Goal: Task Accomplishment & Management: Manage account settings

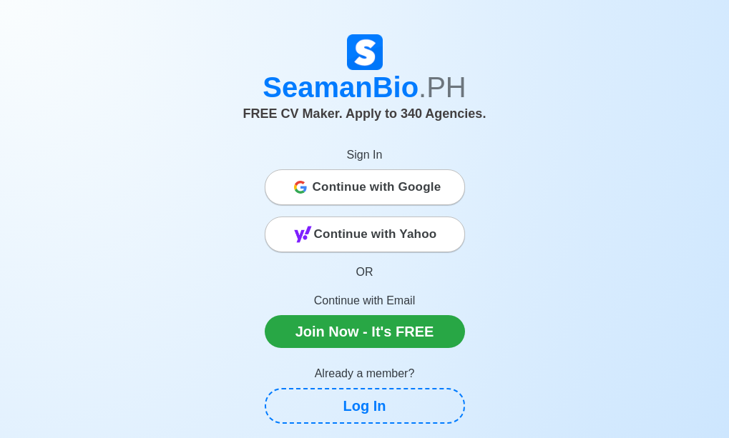
click at [362, 186] on span "Continue with Google" at bounding box center [376, 187] width 129 height 29
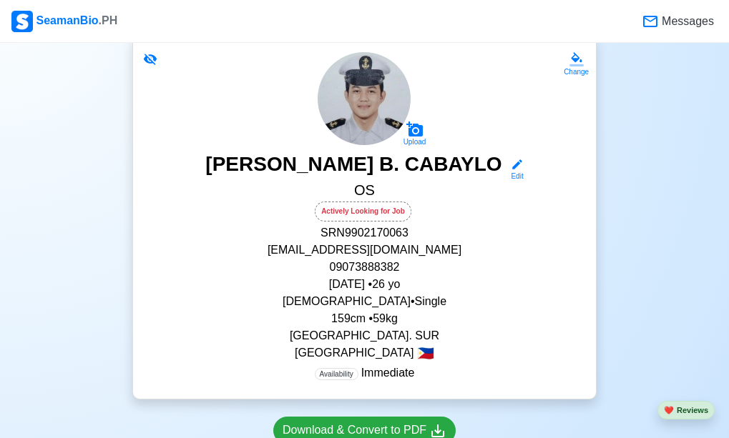
scroll to position [110, 0]
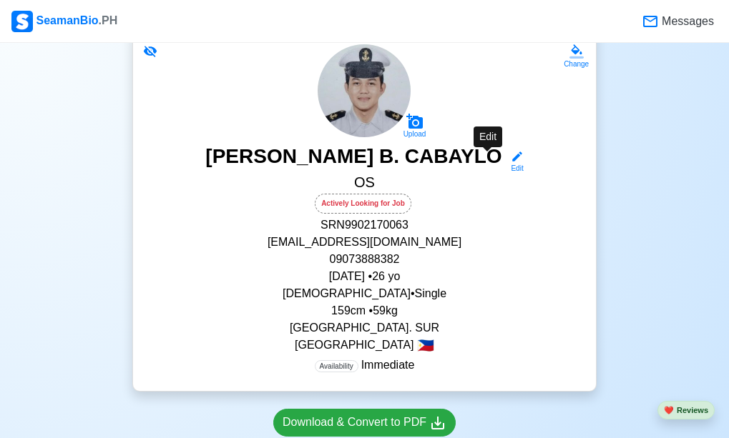
click at [510, 160] on icon at bounding box center [516, 156] width 13 height 13
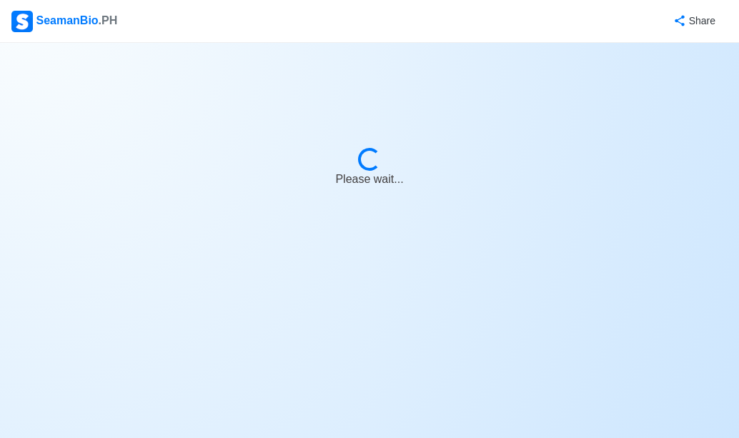
select select "Actively Looking for Job"
select select "Visible for Hiring"
select select "Single"
select select "Male"
select select "PH"
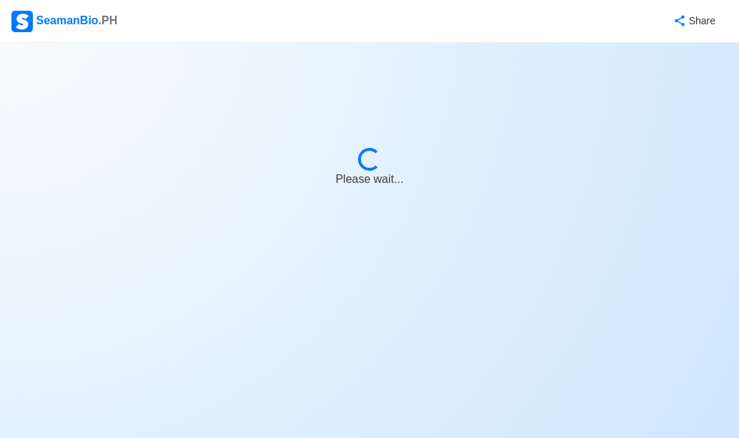
select select "4102416000000"
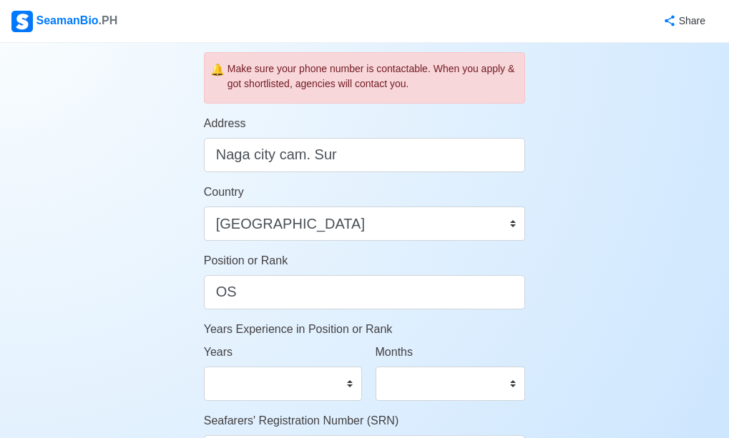
scroll to position [536, 0]
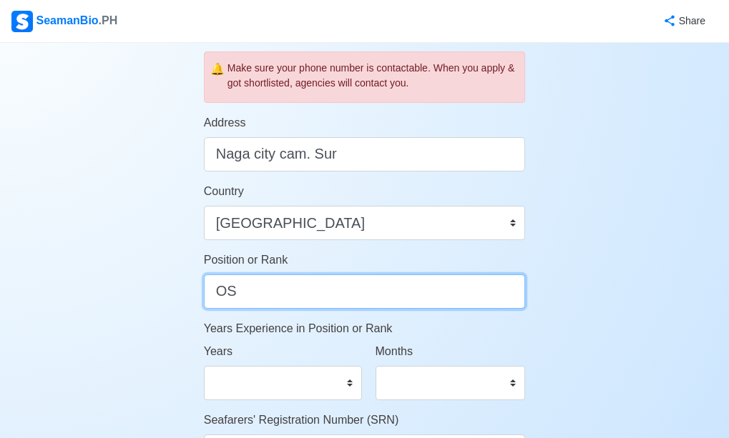
click at [269, 305] on input "OS" at bounding box center [365, 292] width 322 height 34
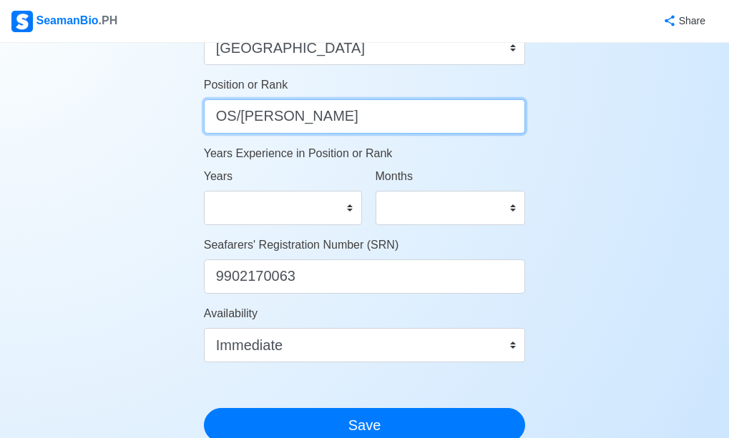
scroll to position [719, 0]
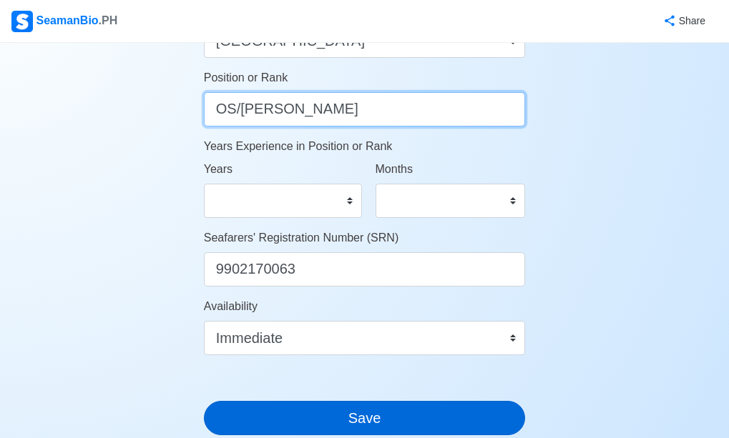
type input "OS/MESSMAN"
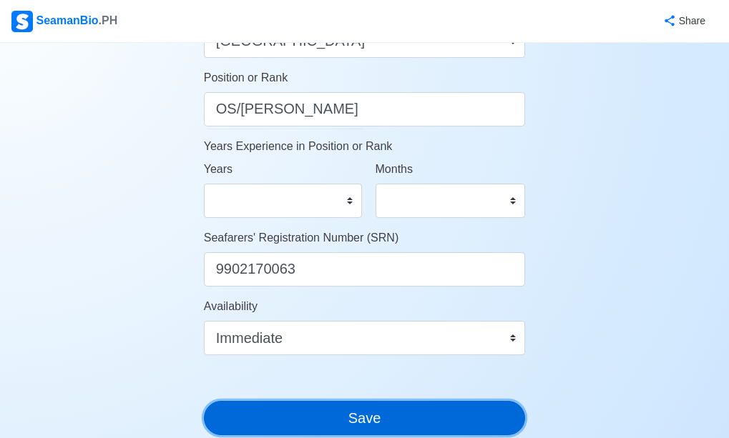
click at [388, 416] on button "Save" at bounding box center [365, 418] width 322 height 34
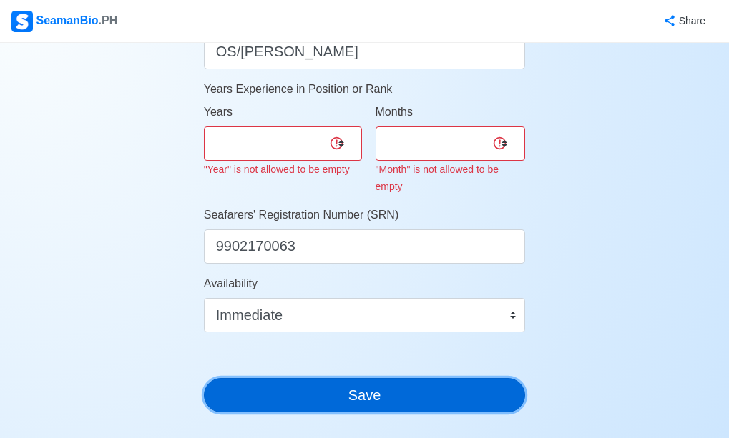
scroll to position [776, 0]
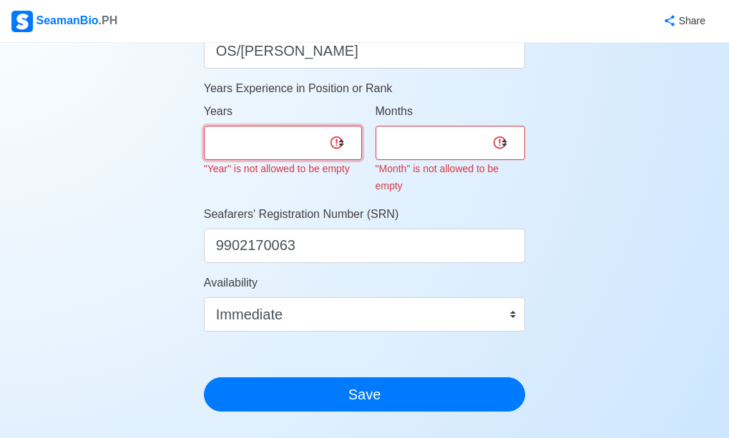
click at [337, 144] on select "0 1 2 3 4 5 6 7 8 9 10 11 12 13 14 15 16 17 18 19 20 21 22 23 24 25 26 27 28 29…" at bounding box center [283, 143] width 158 height 34
select select "0"
click at [204, 126] on select "0 1 2 3 4 5 6 7 8 9 10 11 12 13 14 15 16 17 18 19 20 21 22 23 24 25 26 27 28 29…" at bounding box center [283, 143] width 158 height 34
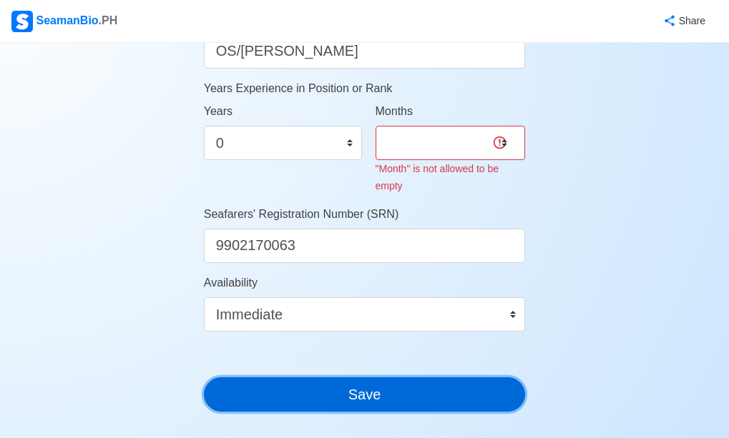
click at [360, 388] on button "Save" at bounding box center [365, 394] width 322 height 34
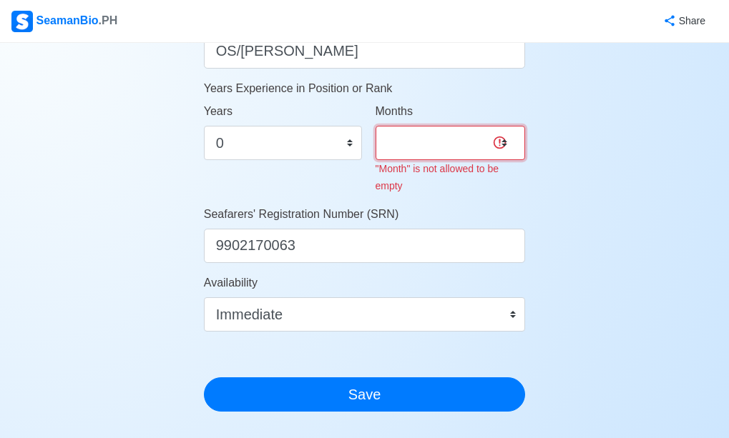
click at [500, 139] on select "0 1 2 3 4 5 6 7 8 9 10 11" at bounding box center [450, 143] width 150 height 34
select select "0"
click at [375, 126] on select "0 1 2 3 4 5 6 7 8 9 10 11" at bounding box center [450, 143] width 150 height 34
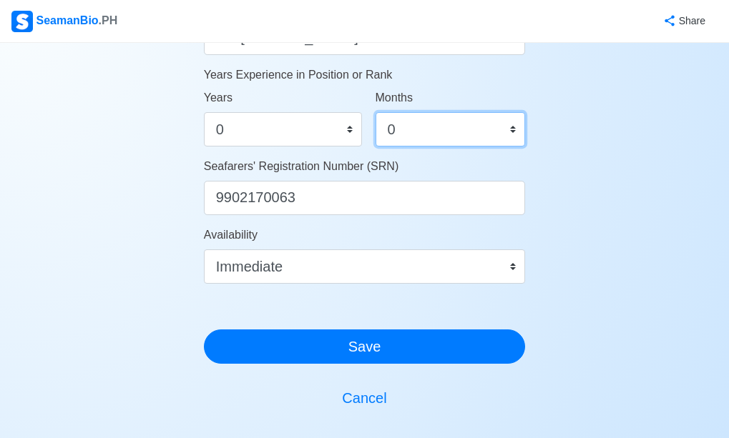
scroll to position [791, 0]
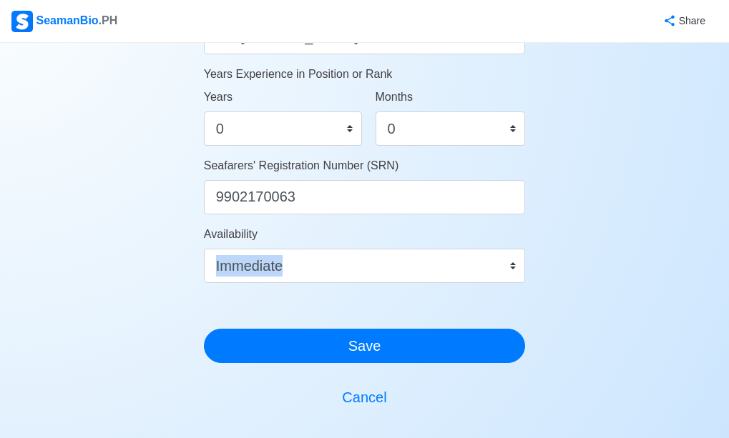
drag, startPoint x: 377, startPoint y: 297, endPoint x: 385, endPoint y: 262, distance: 35.8
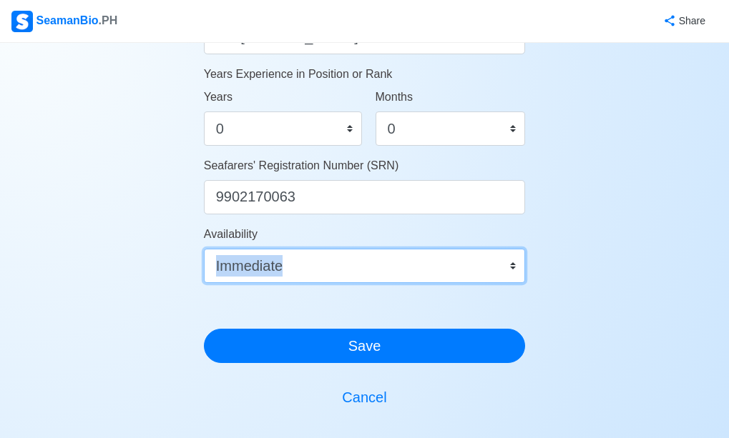
click at [392, 265] on select "Immediate Oct 2025 Nov 2025 Dec 2025 Jan 2026 Feb 2026 Mar 2026 Apr 2026 May 20…" at bounding box center [365, 266] width 322 height 34
click at [204, 249] on select "Immediate Oct 2025 Nov 2025 Dec 2025 Jan 2026 Feb 2026 Mar 2026 Apr 2026 May 20…" at bounding box center [365, 266] width 322 height 34
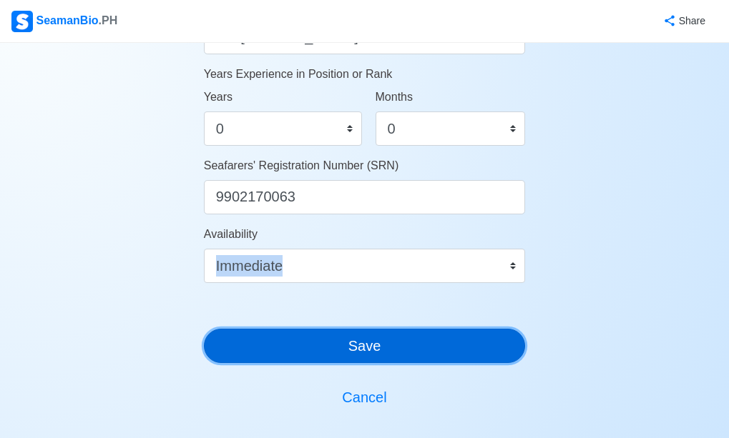
click at [357, 345] on button "Save" at bounding box center [365, 346] width 322 height 34
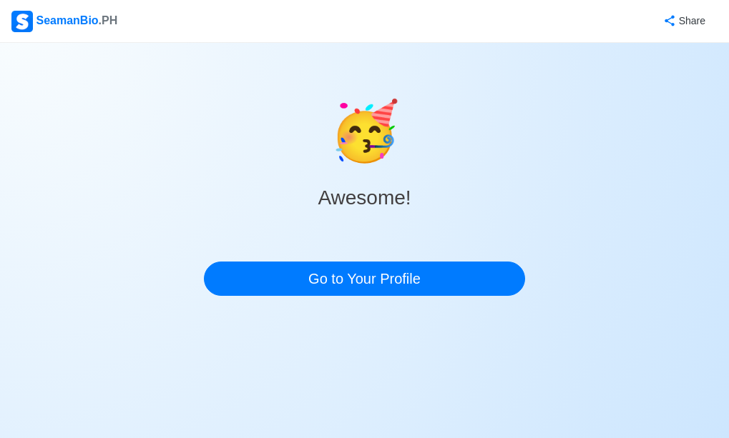
scroll to position [0, 0]
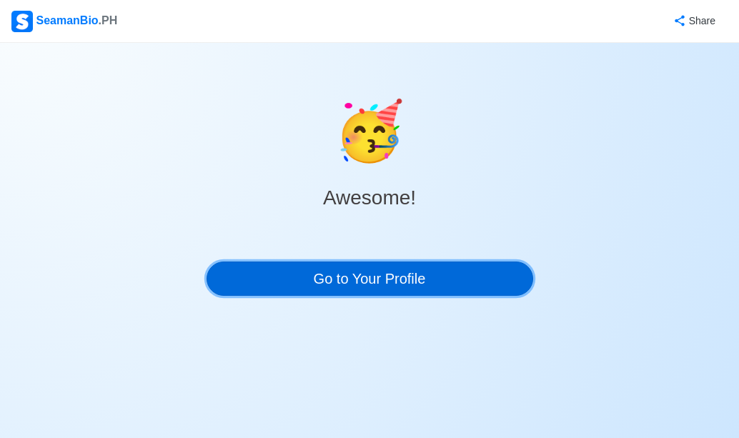
click at [356, 278] on link "Go to Your Profile" at bounding box center [370, 279] width 327 height 34
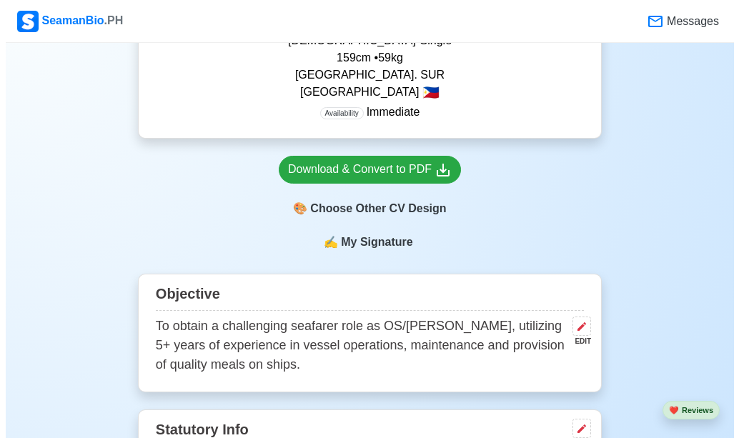
scroll to position [370, 0]
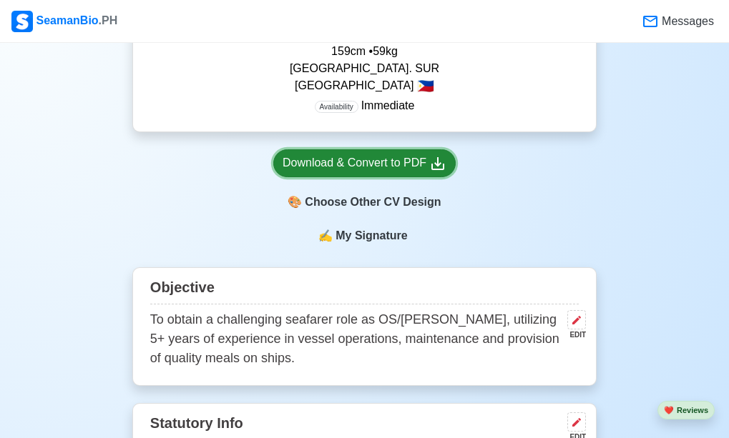
click at [372, 168] on div "Download & Convert to PDF" at bounding box center [364, 163] width 164 height 18
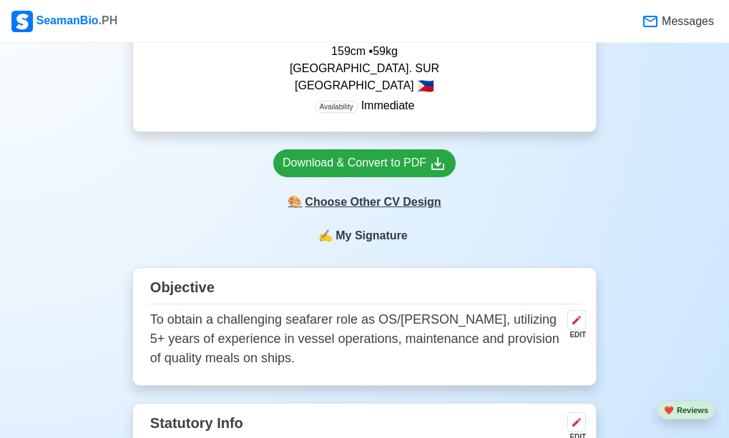
click at [366, 209] on div "🎨 Choose Other CV Design" at bounding box center [364, 202] width 182 height 27
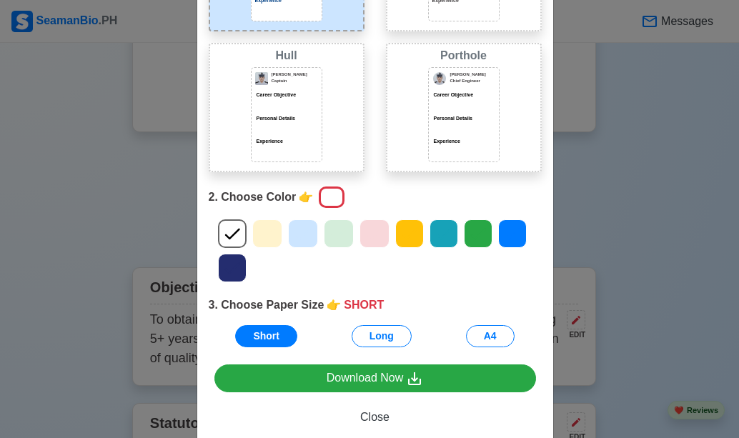
scroll to position [191, 0]
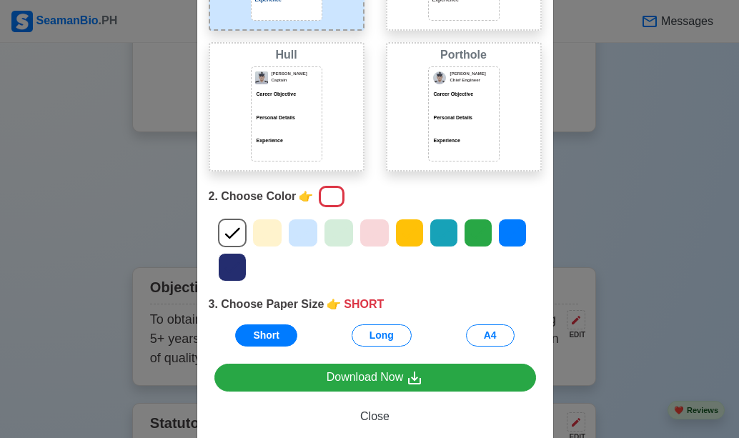
click at [296, 232] on icon at bounding box center [302, 232] width 21 height 21
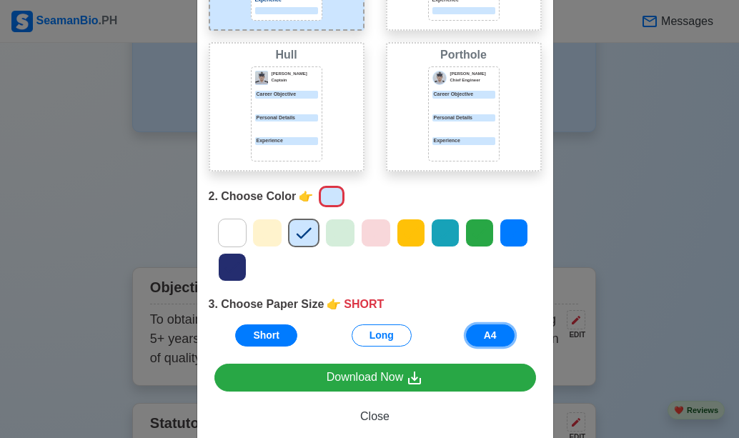
click at [475, 338] on button "A4" at bounding box center [490, 336] width 49 height 22
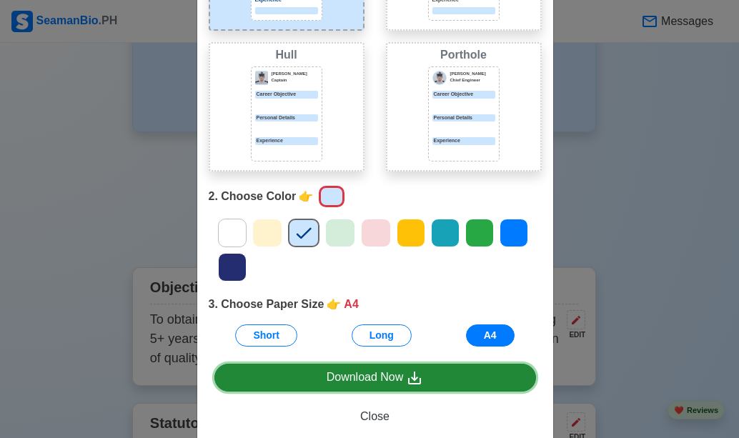
click at [370, 377] on div "Download Now" at bounding box center [375, 378] width 97 height 18
